Goal: Task Accomplishment & Management: Manage account settings

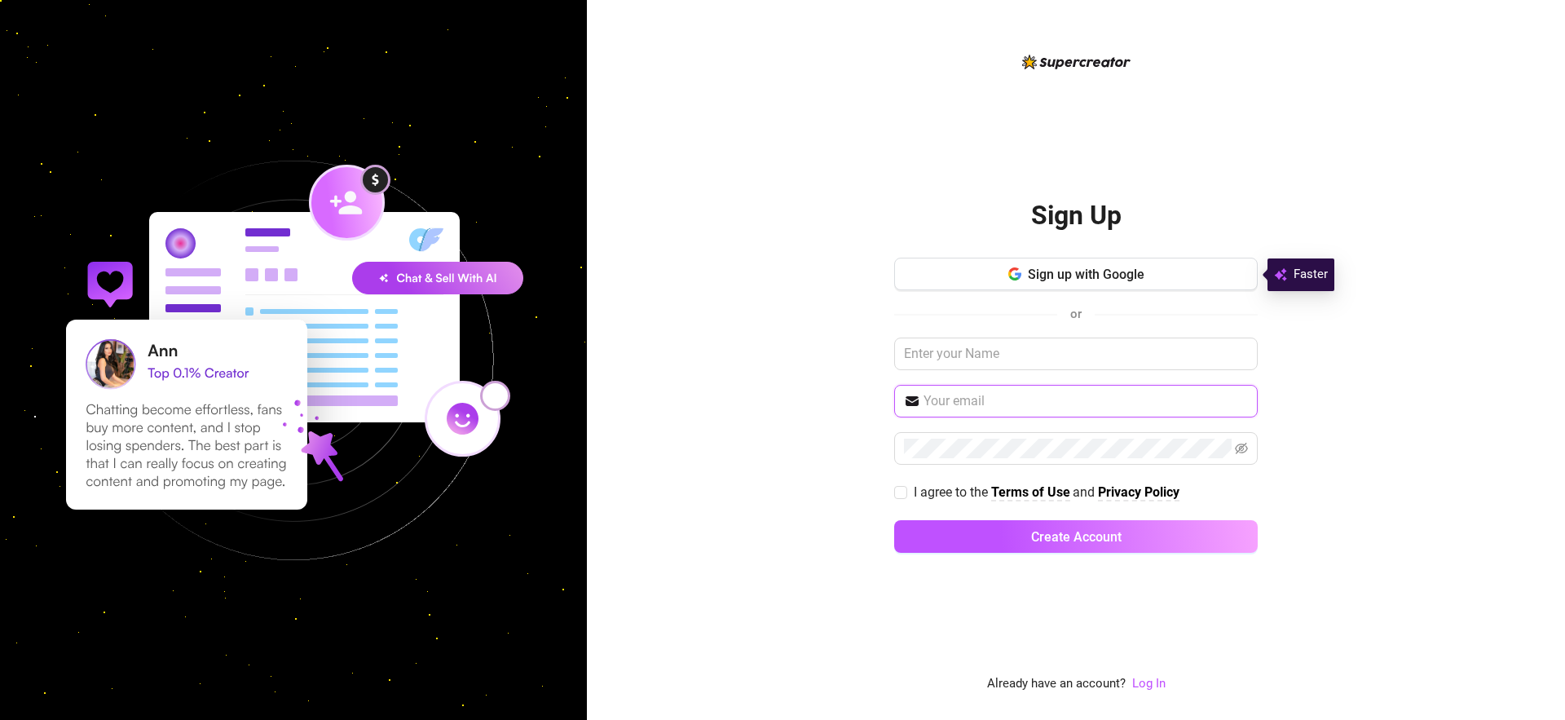
click at [1015, 406] on input "text" at bounding box center [1086, 401] width 324 height 20
type input "ק"
type input "[EMAIL_ADDRESS][DOMAIN_NAME]"
click at [894, 520] on button "Create Account" at bounding box center [1076, 536] width 364 height 33
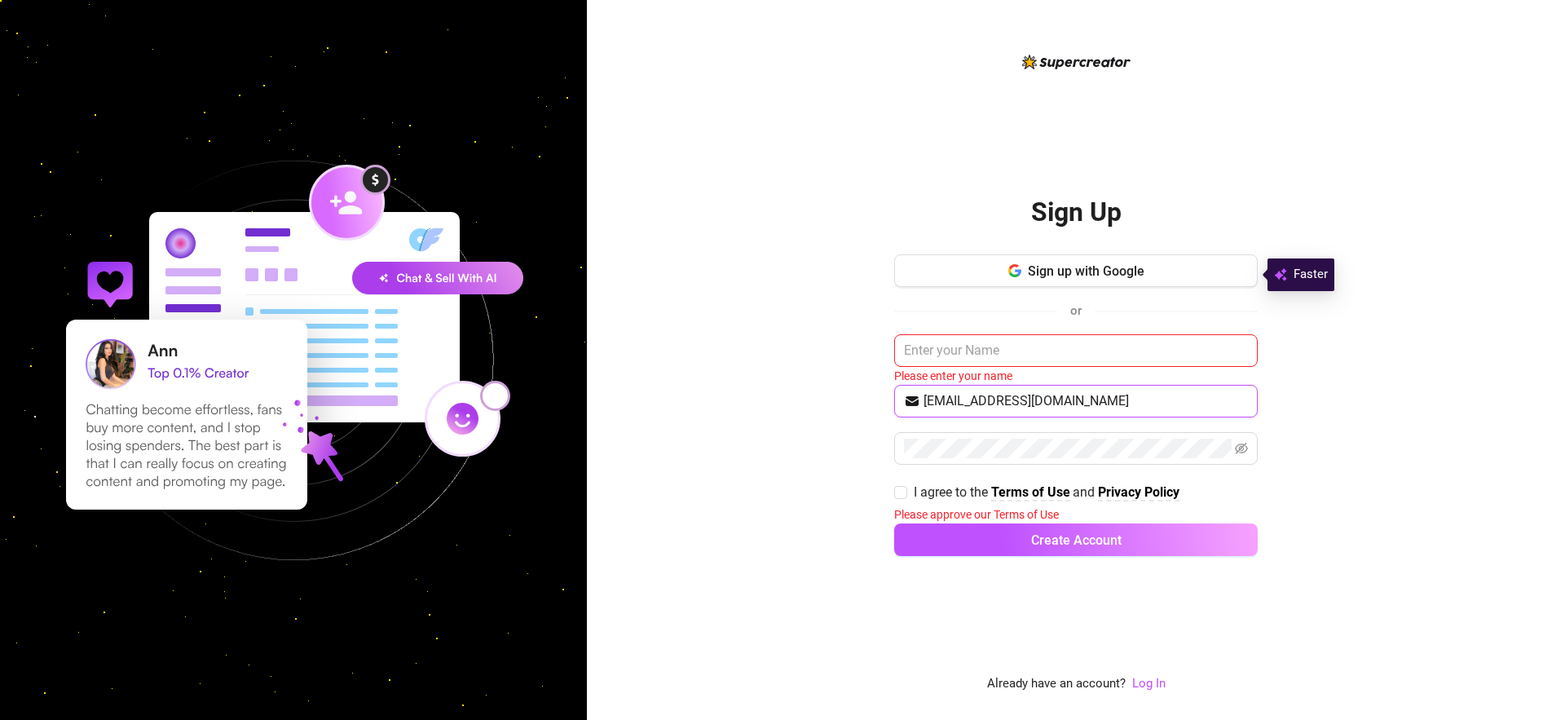
click at [995, 399] on input "[EMAIL_ADDRESS][DOMAIN_NAME]" at bounding box center [1086, 401] width 324 height 20
click at [987, 428] on div "Sign up with Google or Please enter your name [EMAIL_ADDRESS][DOMAIN_NAME] I ag…" at bounding box center [1076, 412] width 364 height 316
click at [1026, 408] on input "[EMAIL_ADDRESS][DOMAIN_NAME]" at bounding box center [1086, 401] width 324 height 20
click at [1025, 407] on input "[EMAIL_ADDRESS][DOMAIN_NAME]" at bounding box center [1086, 401] width 324 height 20
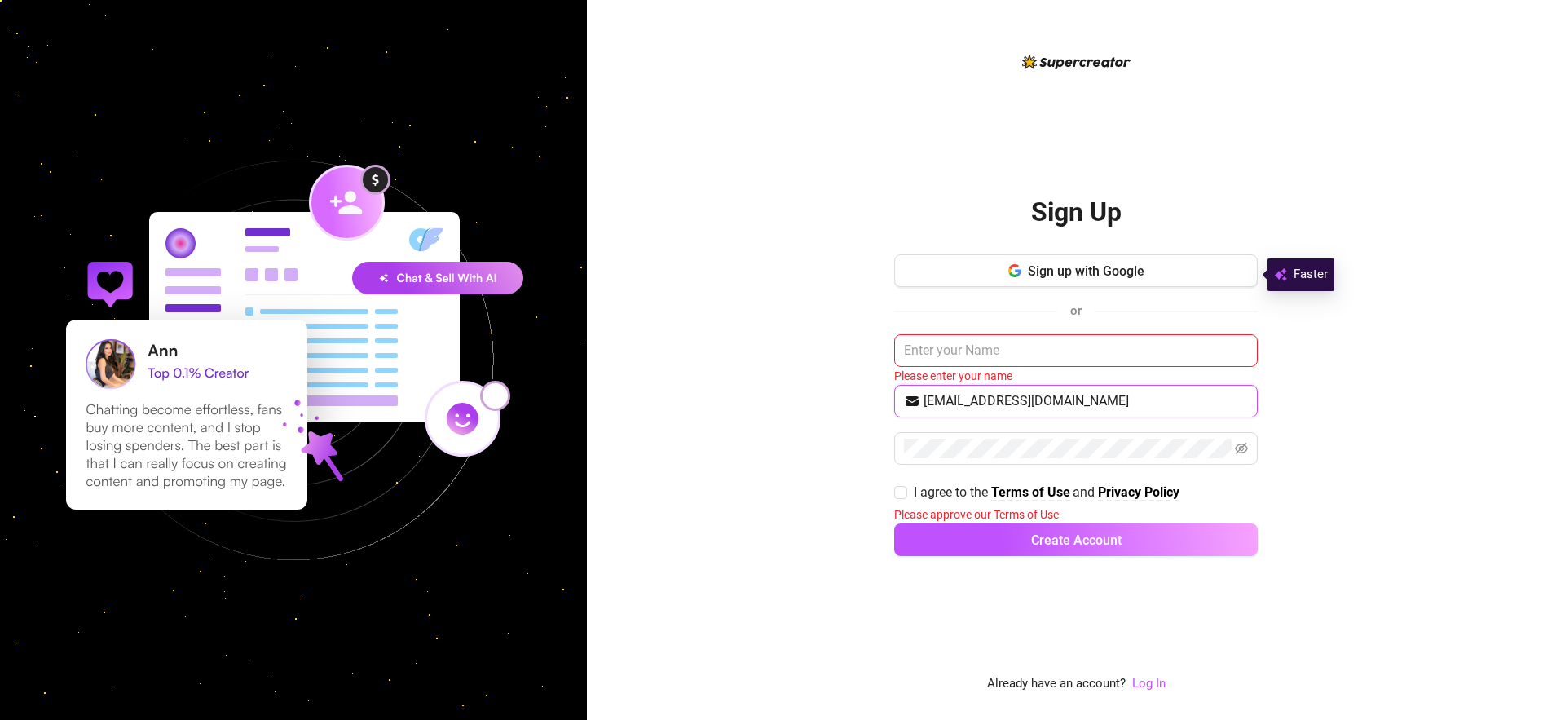
click at [1025, 407] on input "[EMAIL_ADDRESS][DOMAIN_NAME]" at bounding box center [1086, 401] width 324 height 20
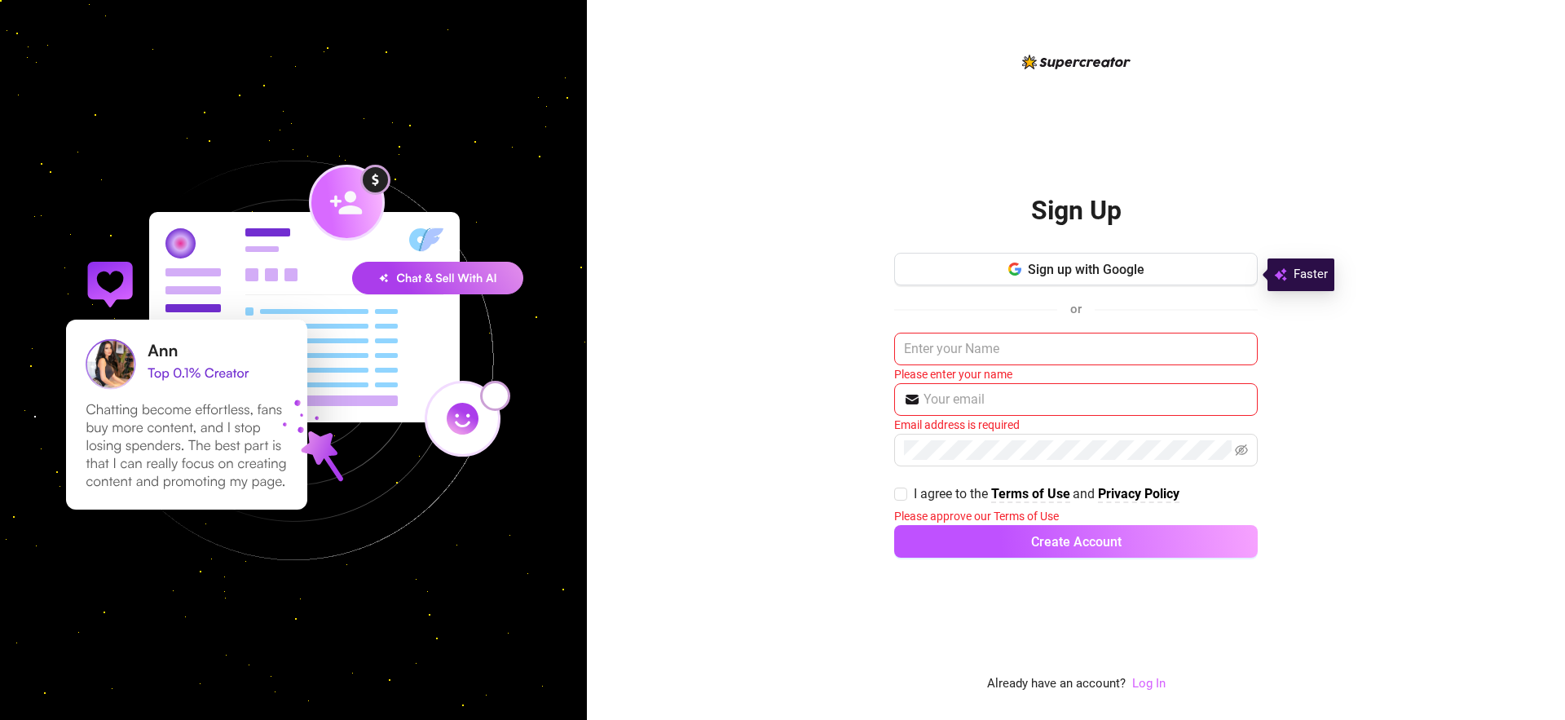
click at [1141, 677] on link "Log In" at bounding box center [1148, 683] width 33 height 15
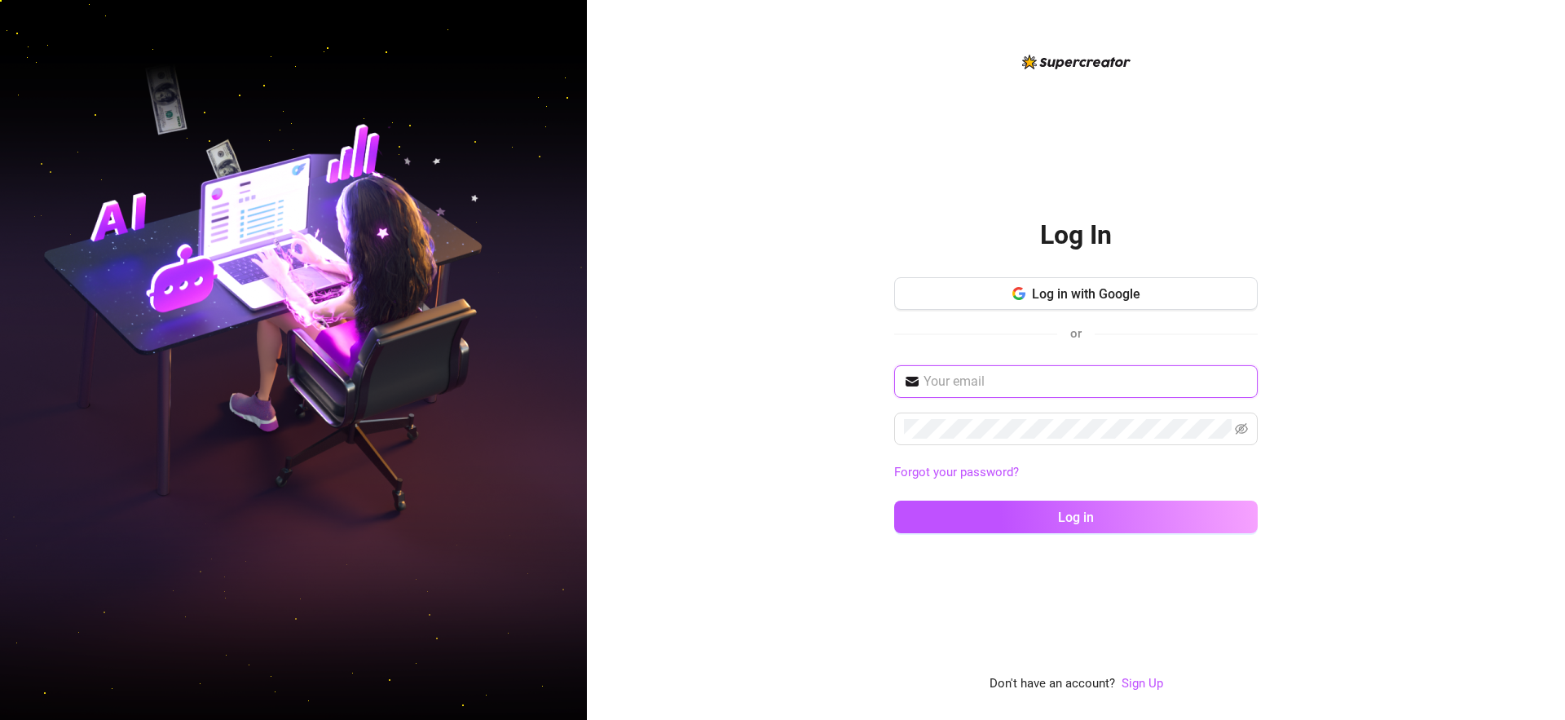
click at [1050, 386] on input "text" at bounding box center [1086, 382] width 324 height 20
click at [1048, 384] on input "text" at bounding box center [1086, 382] width 324 height 20
paste input "[EMAIL_ADDRESS][DOMAIN_NAME]"
type input "[EMAIL_ADDRESS][DOMAIN_NAME]"
click at [894, 501] on button "Log in" at bounding box center [1076, 517] width 364 height 33
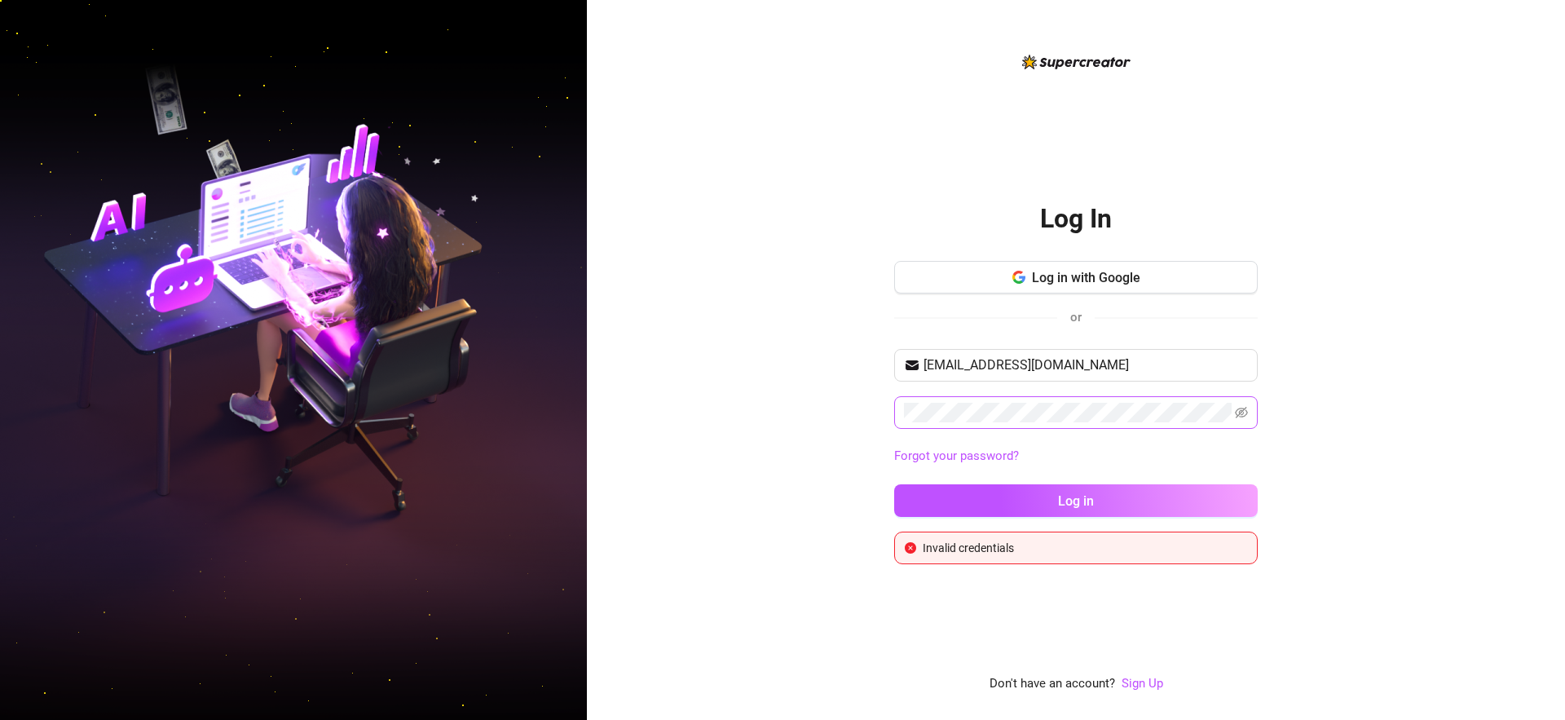
click at [1254, 412] on span at bounding box center [1076, 412] width 364 height 33
click at [1240, 415] on icon "eye-invisible" at bounding box center [1241, 412] width 13 height 13
click at [894, 484] on button "Log in" at bounding box center [1076, 500] width 364 height 33
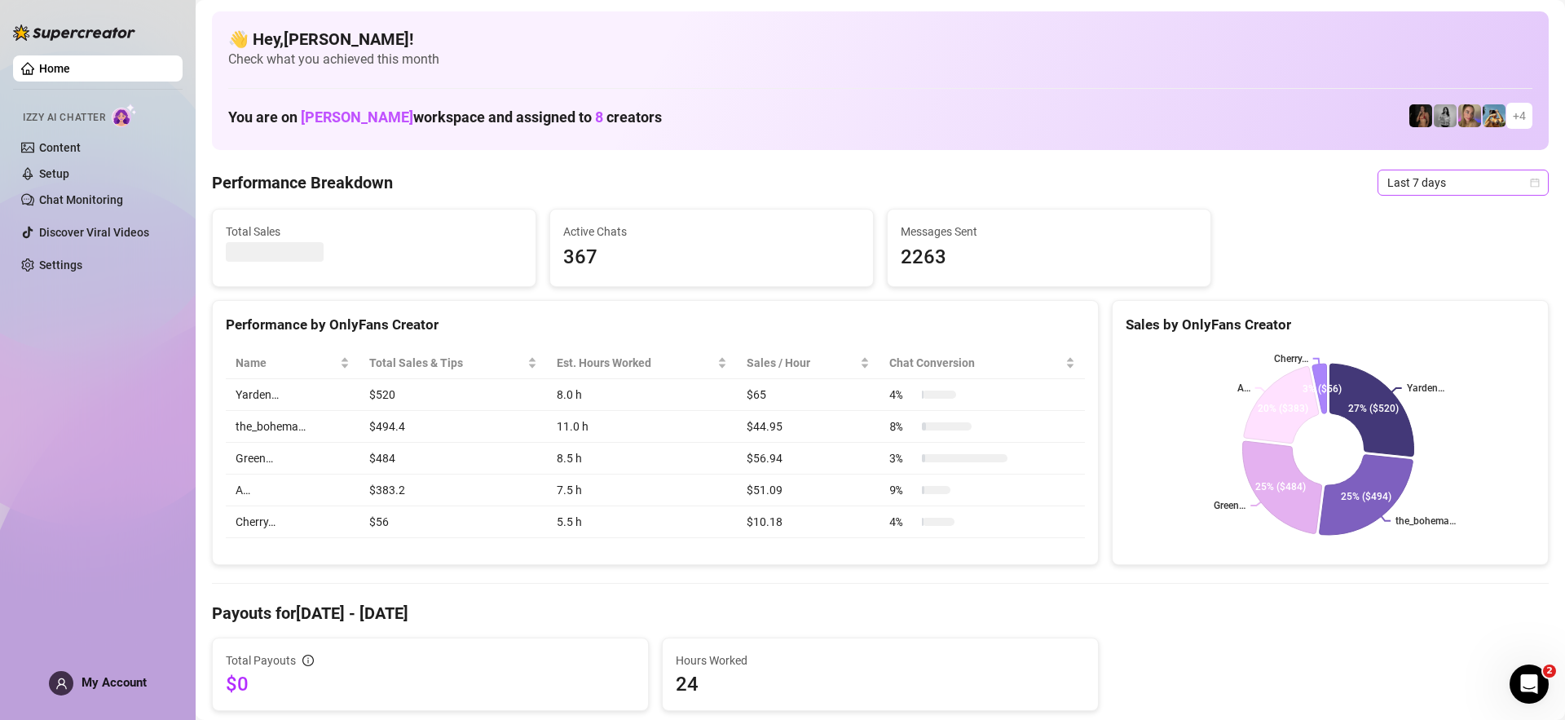
click at [1473, 183] on span "Last 7 days" at bounding box center [1464, 182] width 152 height 24
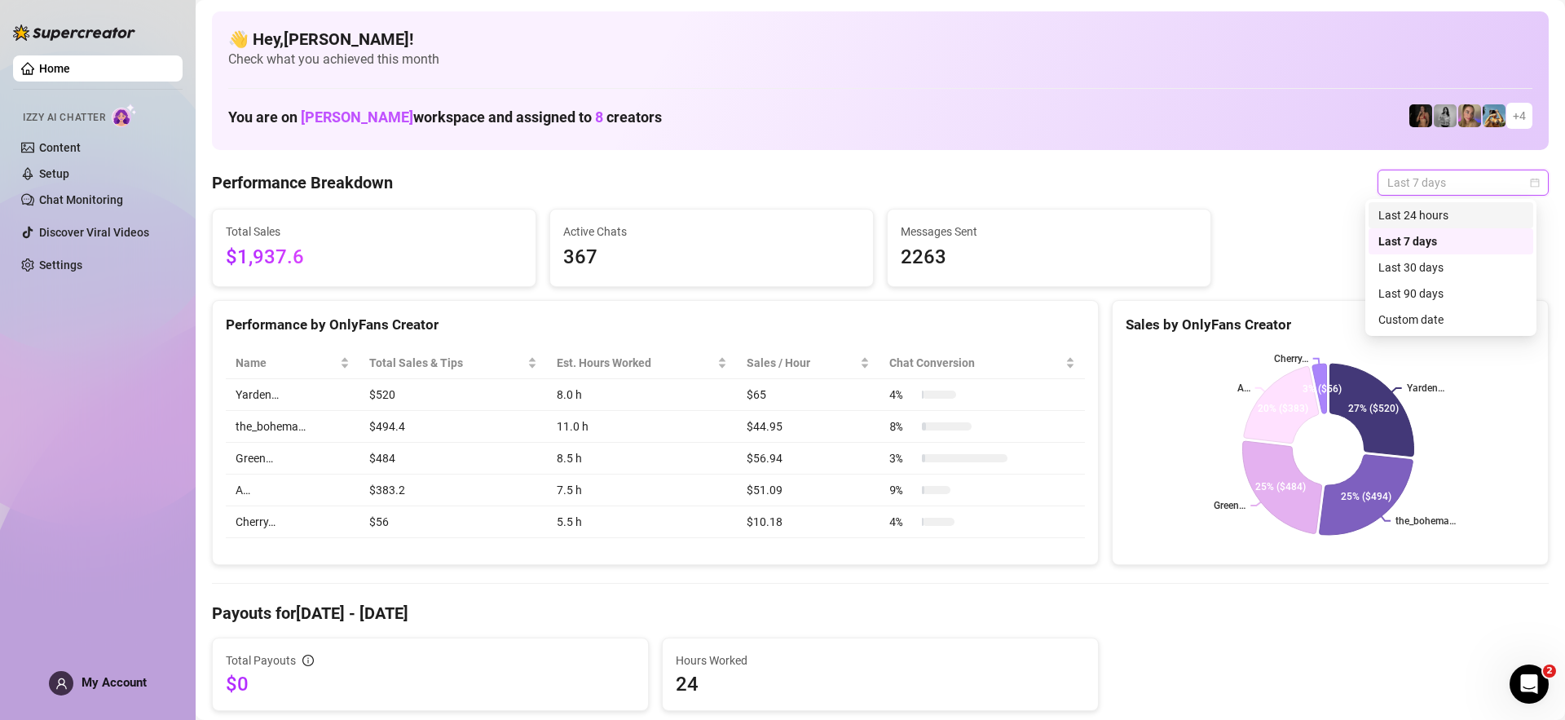
click at [1483, 220] on div "Last 24 hours" at bounding box center [1451, 215] width 145 height 18
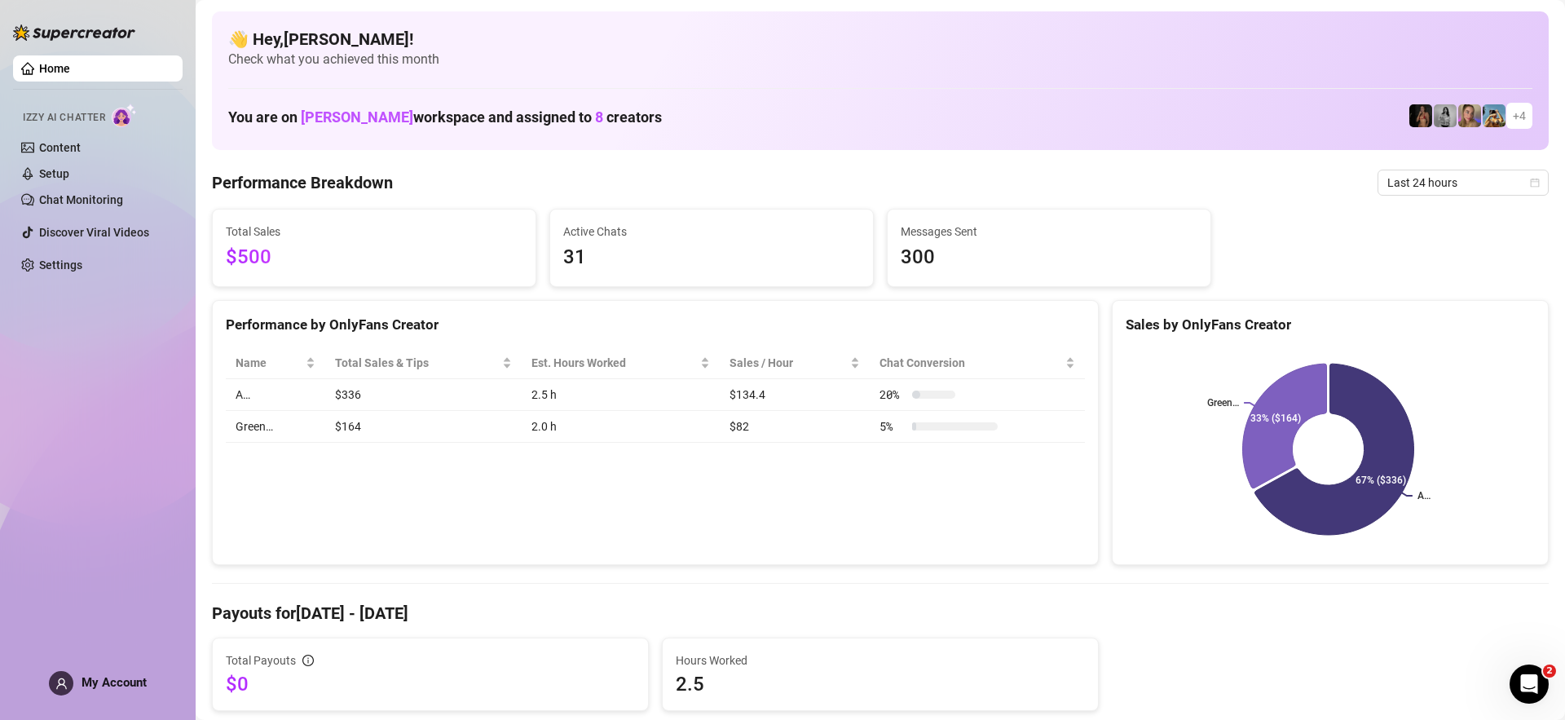
click at [346, 398] on td "$336" at bounding box center [423, 395] width 197 height 32
click at [1311, 499] on icon at bounding box center [1335, 449] width 171 height 184
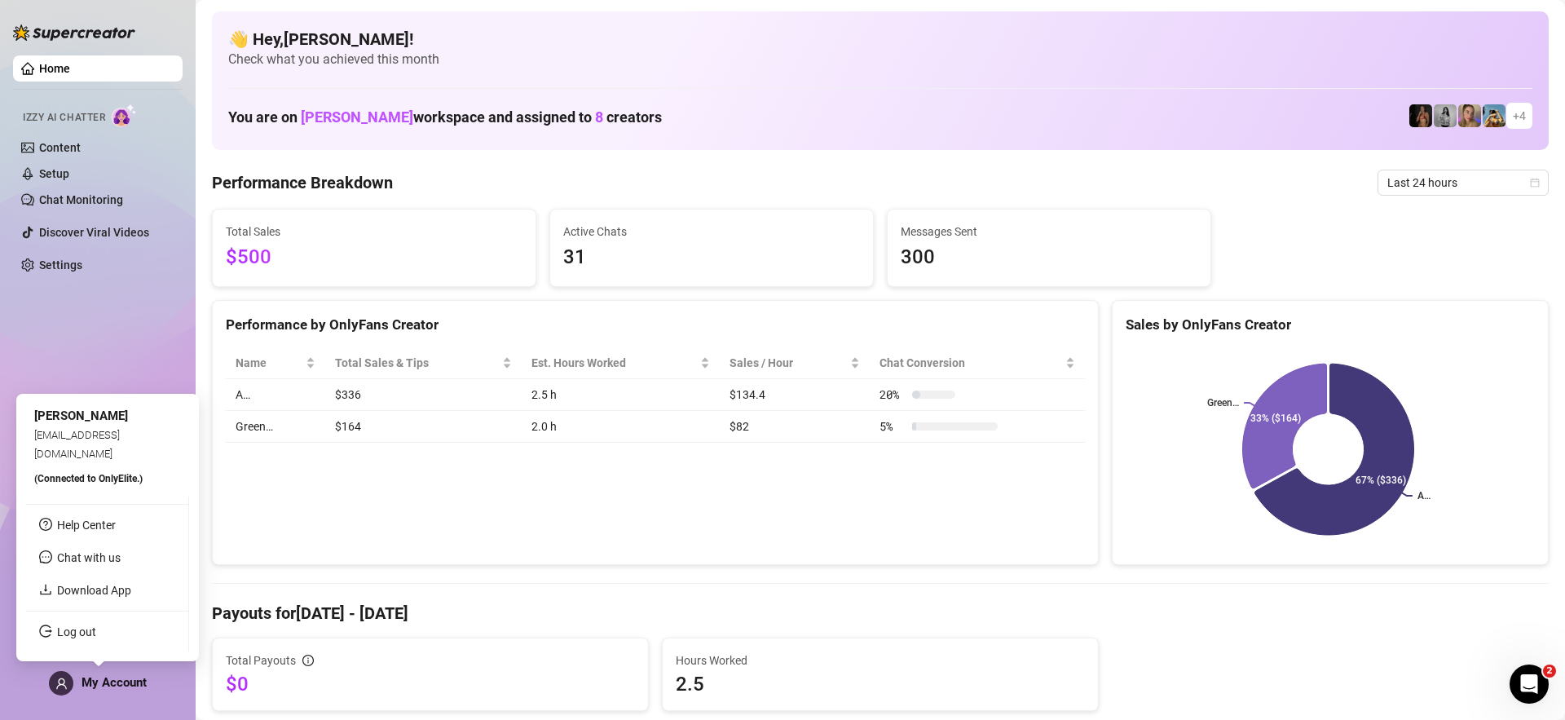
click at [68, 690] on span at bounding box center [61, 683] width 24 height 24
